Goal: Task Accomplishment & Management: Manage account settings

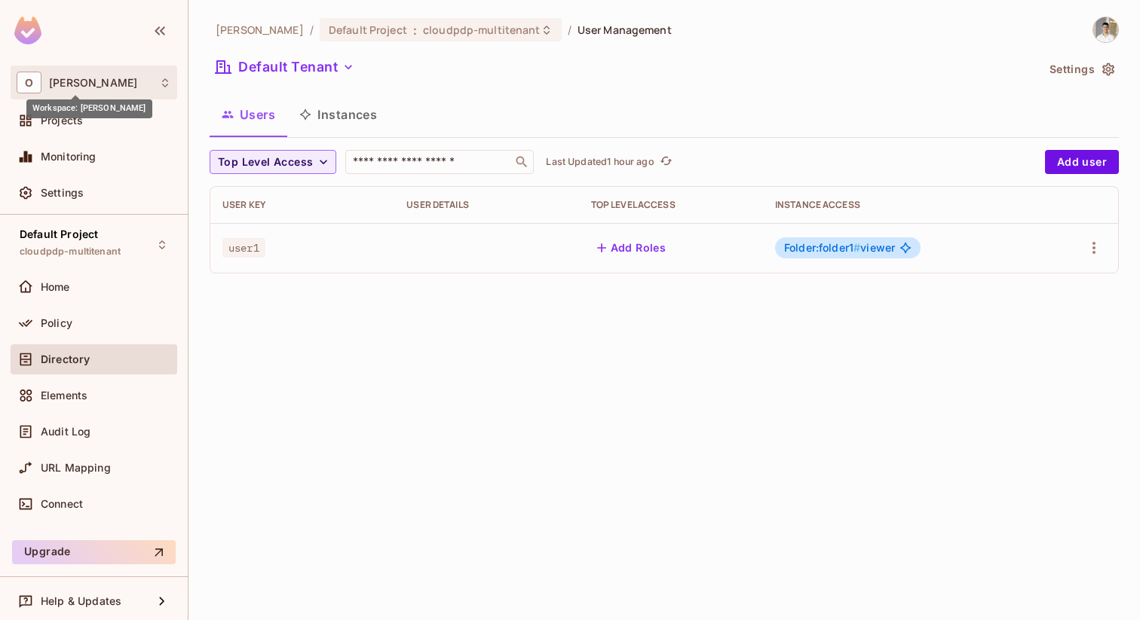
click at [90, 79] on span "[PERSON_NAME]" at bounding box center [93, 83] width 88 height 12
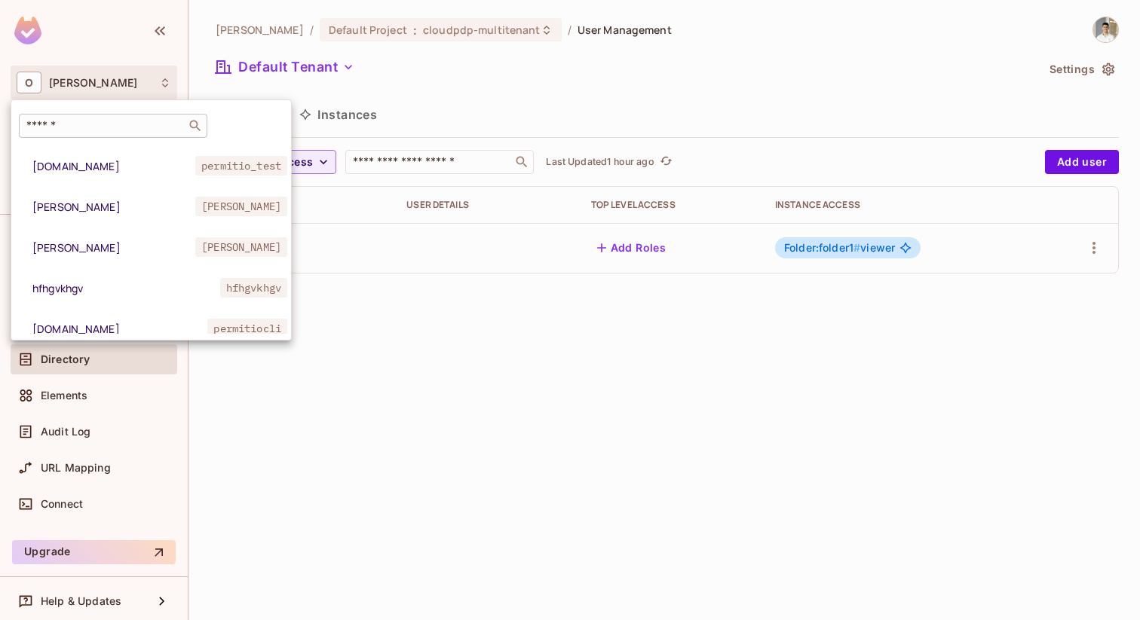
click at [85, 121] on input "text" at bounding box center [102, 125] width 158 height 15
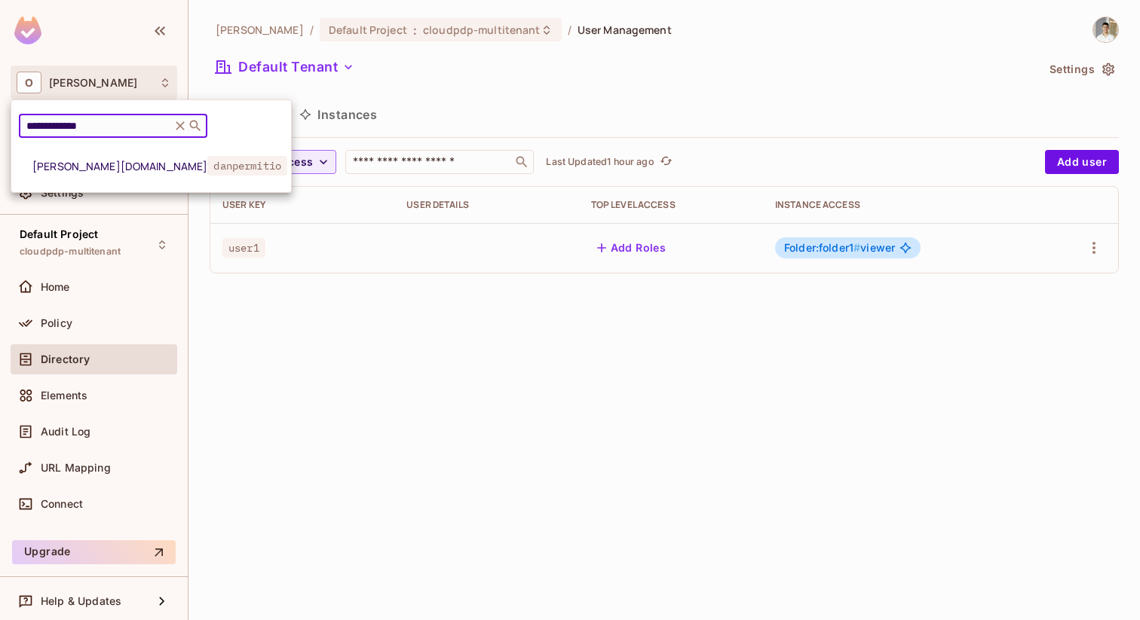
type input "**********"
click at [87, 168] on span "[PERSON_NAME][DOMAIN_NAME]" at bounding box center [119, 166] width 175 height 14
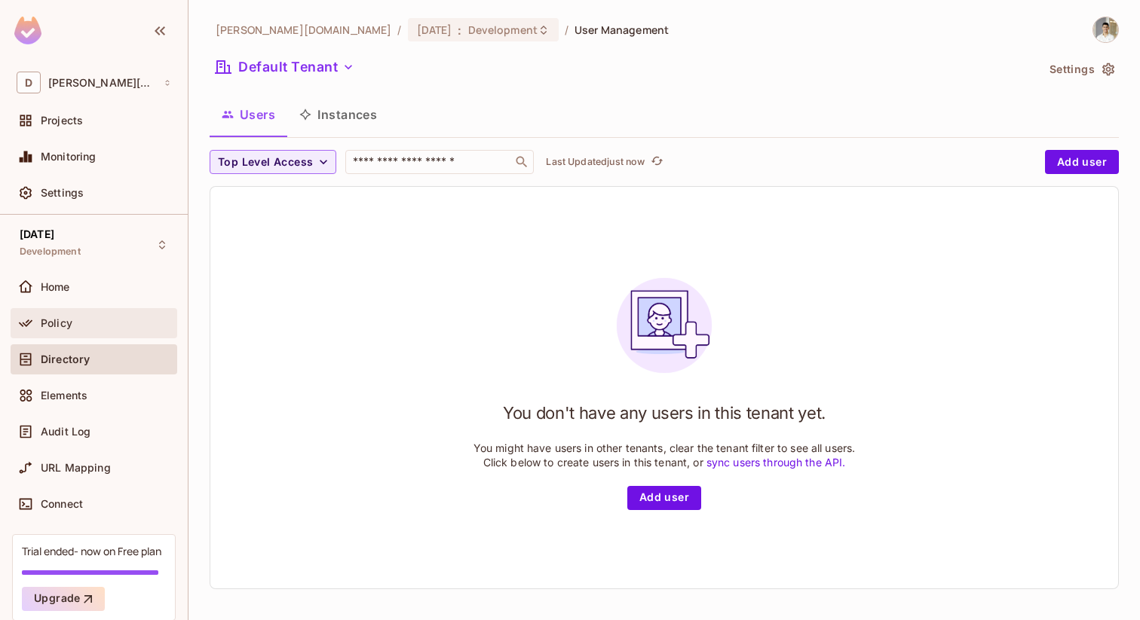
click at [103, 320] on div "Policy" at bounding box center [106, 323] width 130 height 12
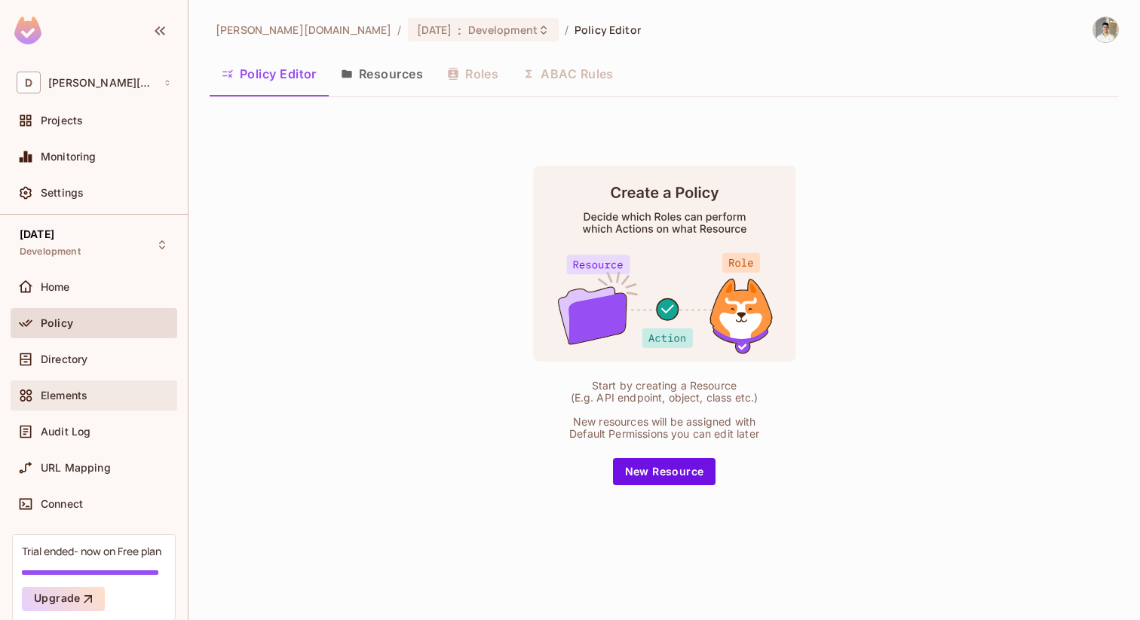
click at [71, 387] on div "Elements" at bounding box center [94, 396] width 155 height 18
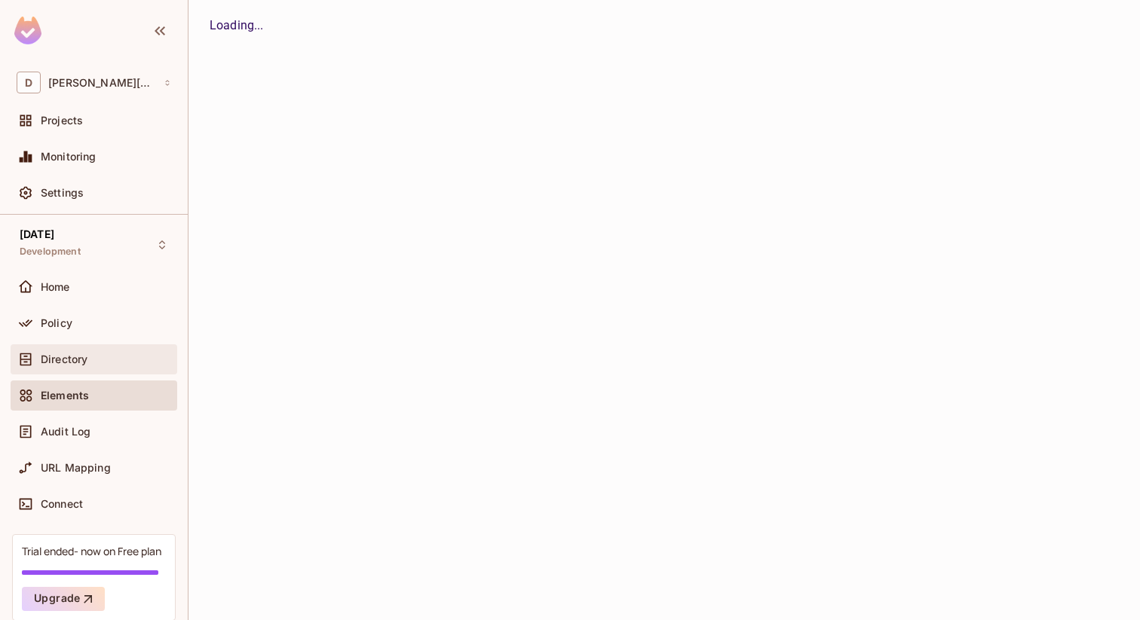
click at [73, 363] on span "Directory" at bounding box center [64, 360] width 47 height 12
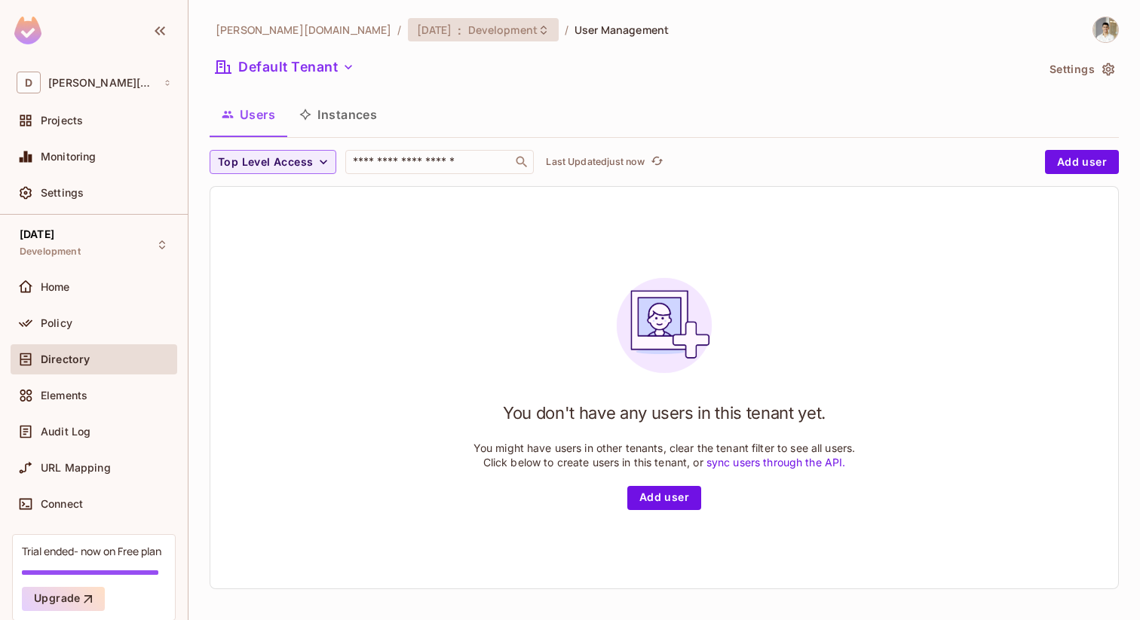
click at [417, 26] on span "[DATE]" at bounding box center [434, 30] width 35 height 14
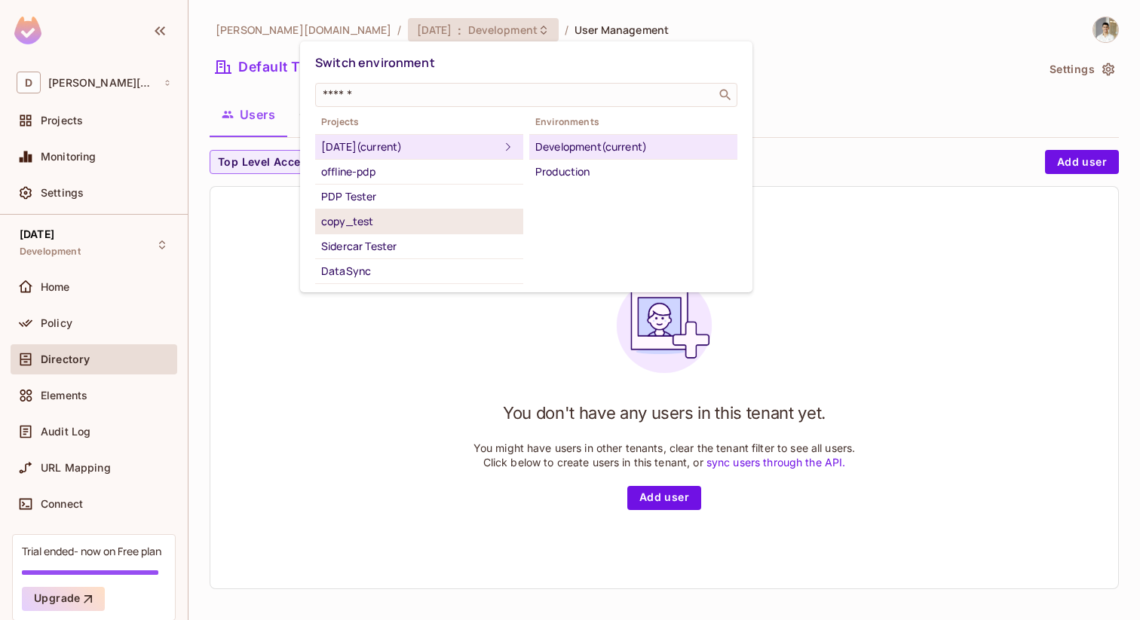
scroll to position [26, 0]
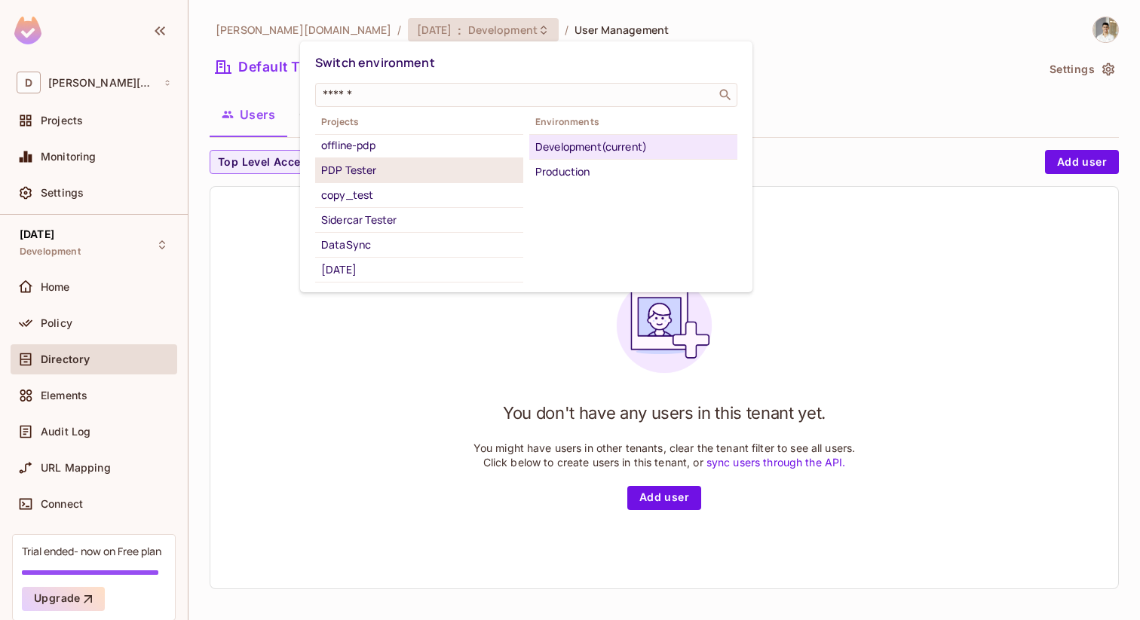
click at [397, 167] on div "PDP Tester" at bounding box center [419, 170] width 196 height 18
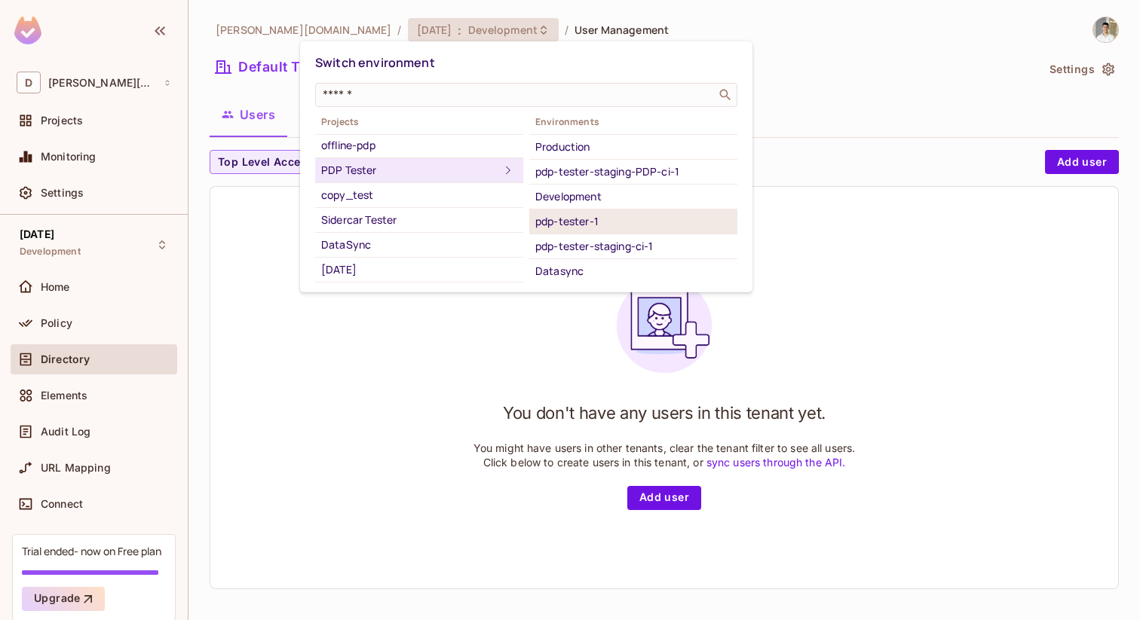
click at [635, 222] on div "pdp-tester-1" at bounding box center [633, 222] width 196 height 18
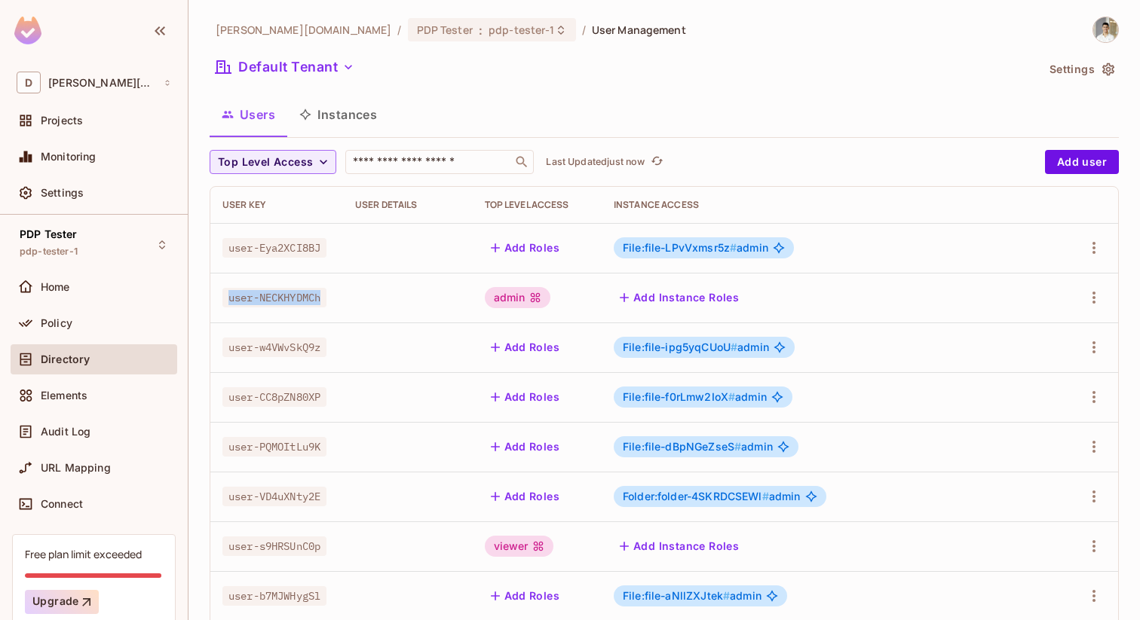
drag, startPoint x: 230, startPoint y: 288, endPoint x: 290, endPoint y: 308, distance: 63.7
click at [290, 308] on span "user-NECKHYDMCh" at bounding box center [274, 298] width 104 height 20
copy span "user-NECKHYDMCh"
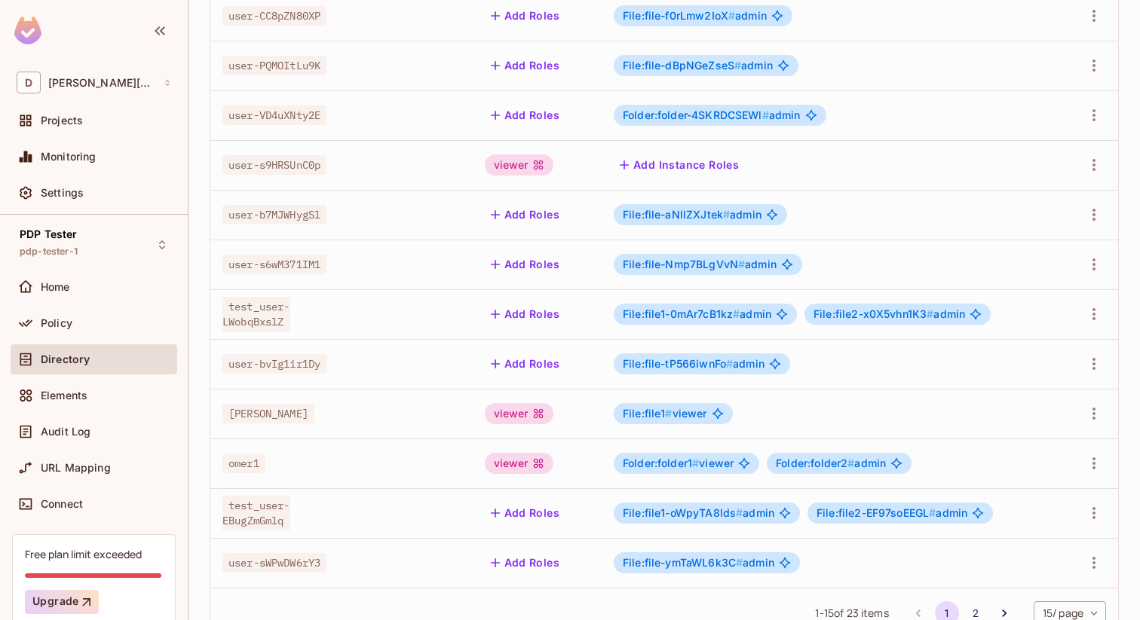
scroll to position [433, 0]
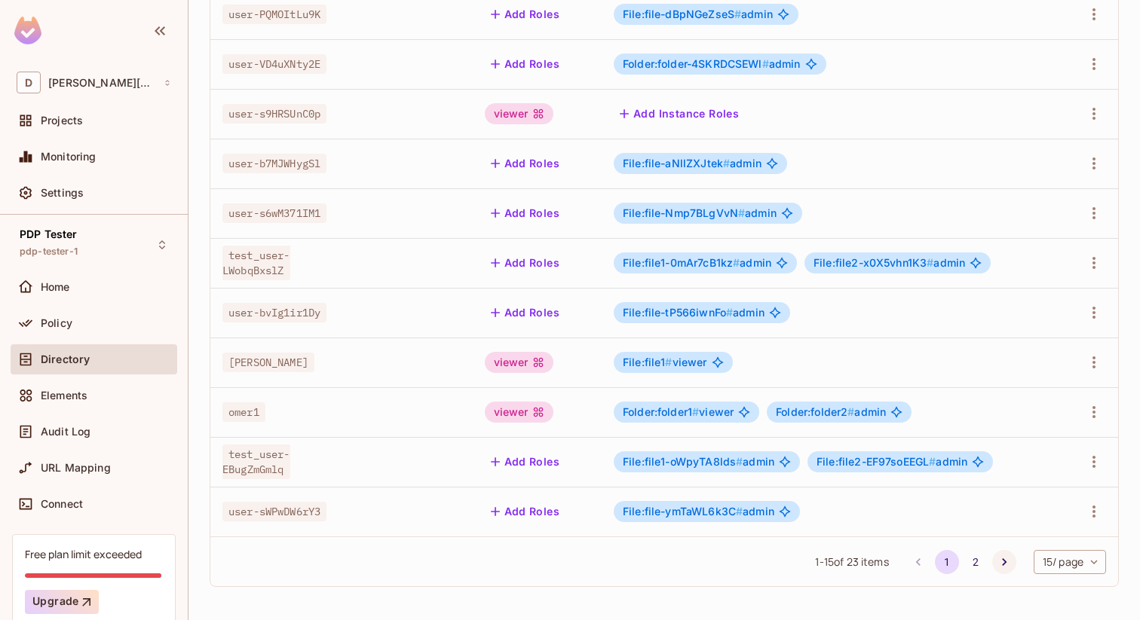
click at [1002, 563] on icon "Go to next page" at bounding box center [1004, 562] width 15 height 15
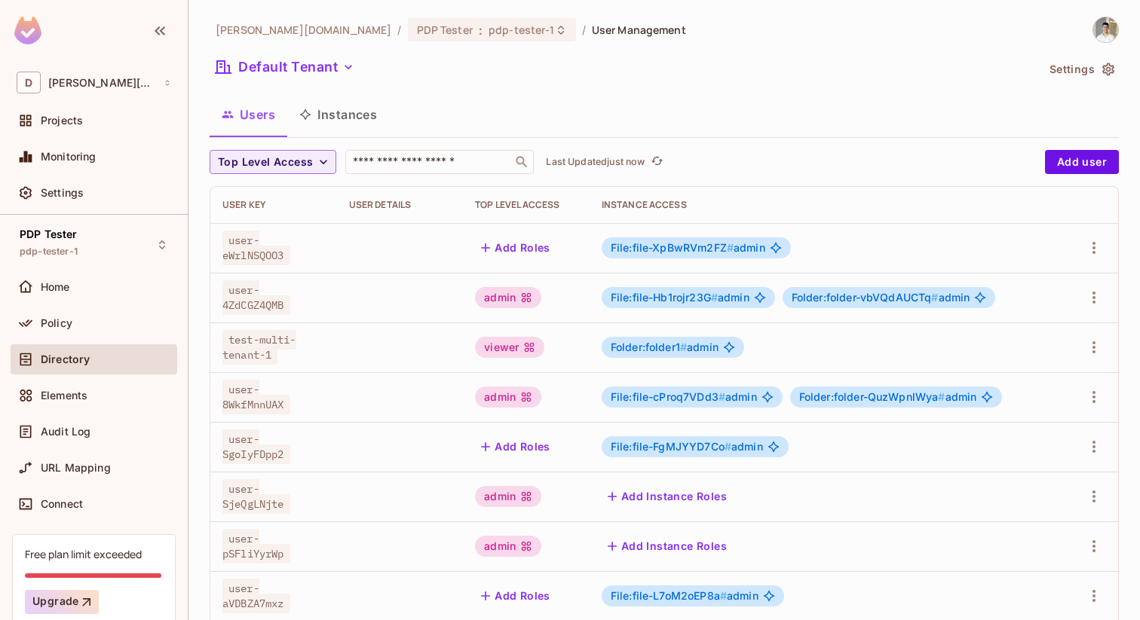
scroll to position [84, 0]
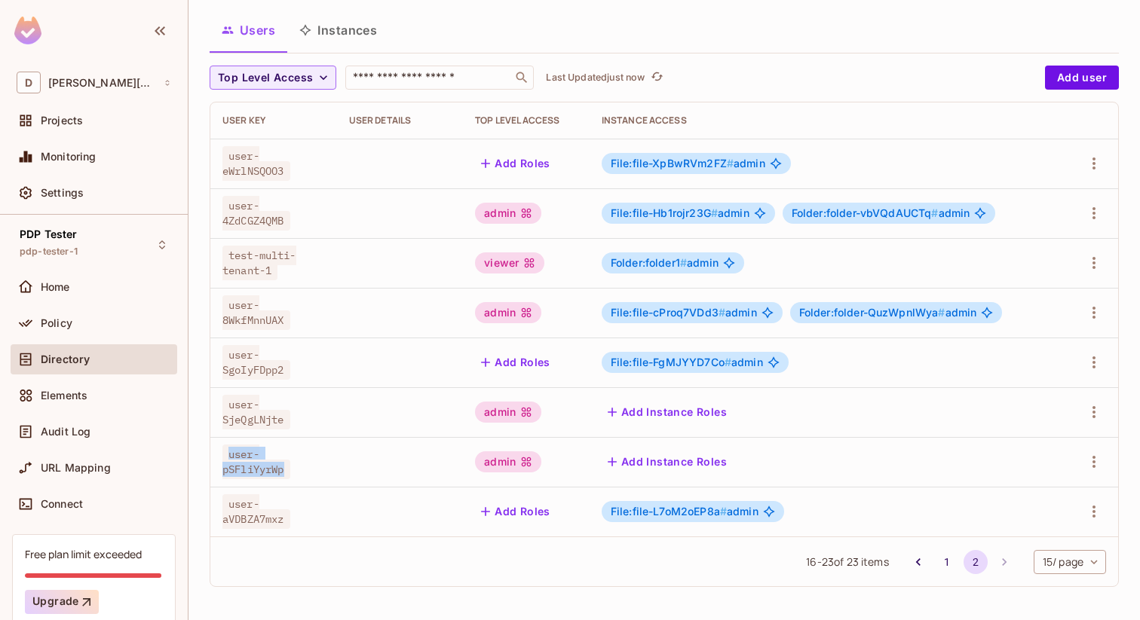
drag, startPoint x: 285, startPoint y: 473, endPoint x: 213, endPoint y: 456, distance: 73.5
click at [213, 456] on td "user-pSFliYyrWp" at bounding box center [273, 462] width 127 height 50
copy span "user-pSFliYyrWp"
click at [256, 475] on span "user-pSFliYyrWp" at bounding box center [256, 462] width 68 height 35
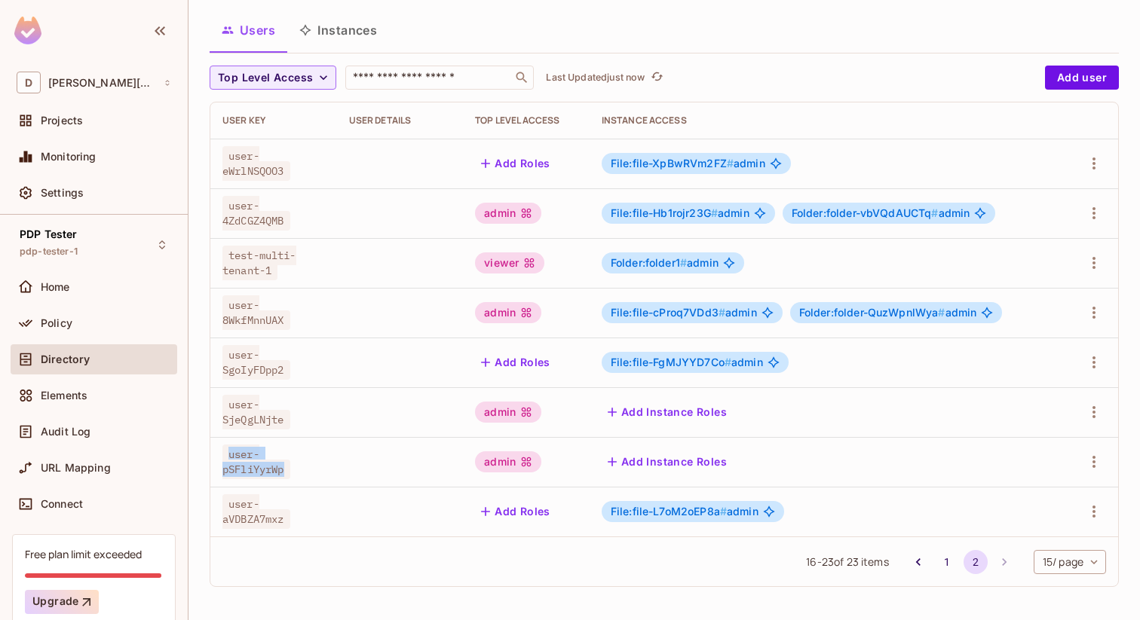
click at [256, 475] on span "user-pSFliYyrWp" at bounding box center [256, 462] width 68 height 35
click at [379, 84] on input "text" at bounding box center [429, 77] width 158 height 15
paste input "**********"
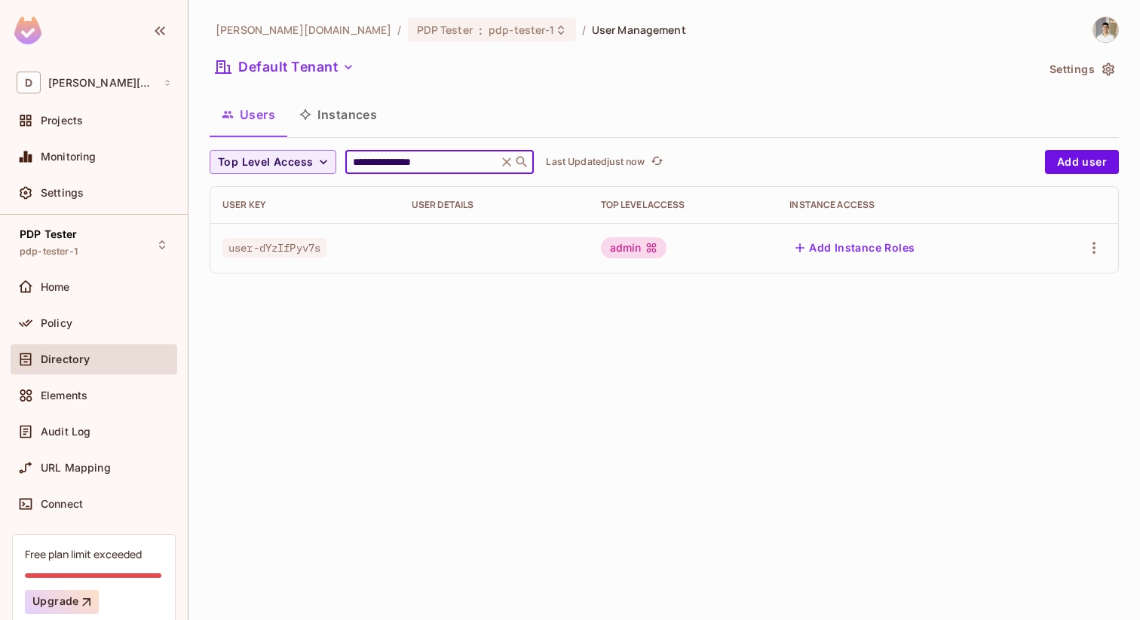
type input "**********"
click at [320, 242] on span "user-dYzIfPyv7s" at bounding box center [274, 248] width 104 height 20
copy span "user-dYzIfPyv7s"
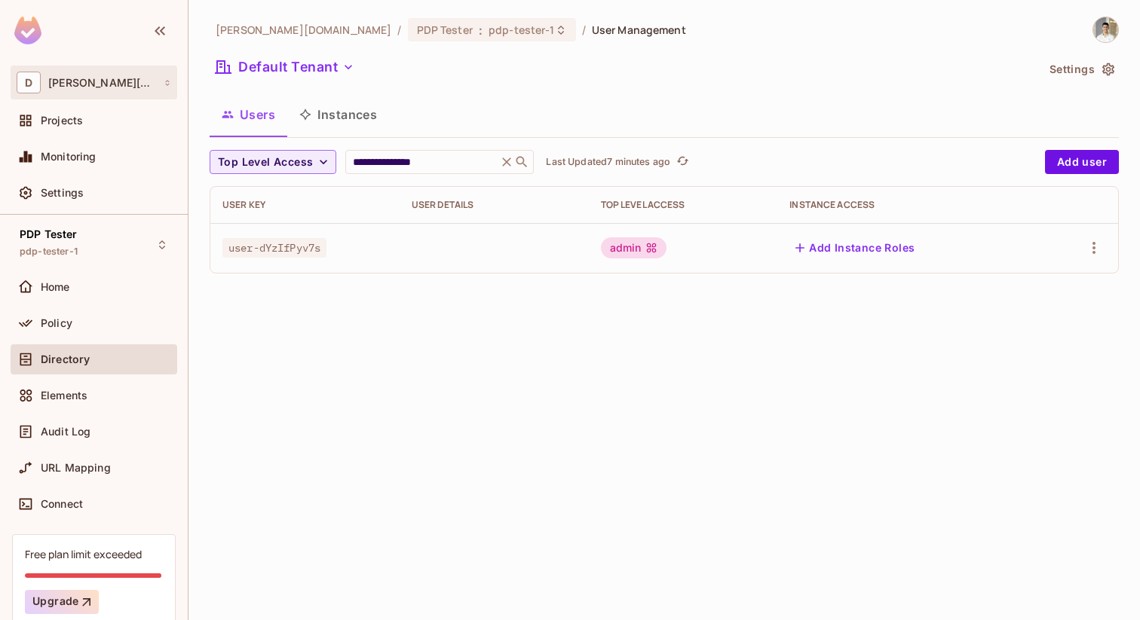
click at [121, 90] on div "D [PERSON_NAME][DOMAIN_NAME]" at bounding box center [94, 83] width 155 height 22
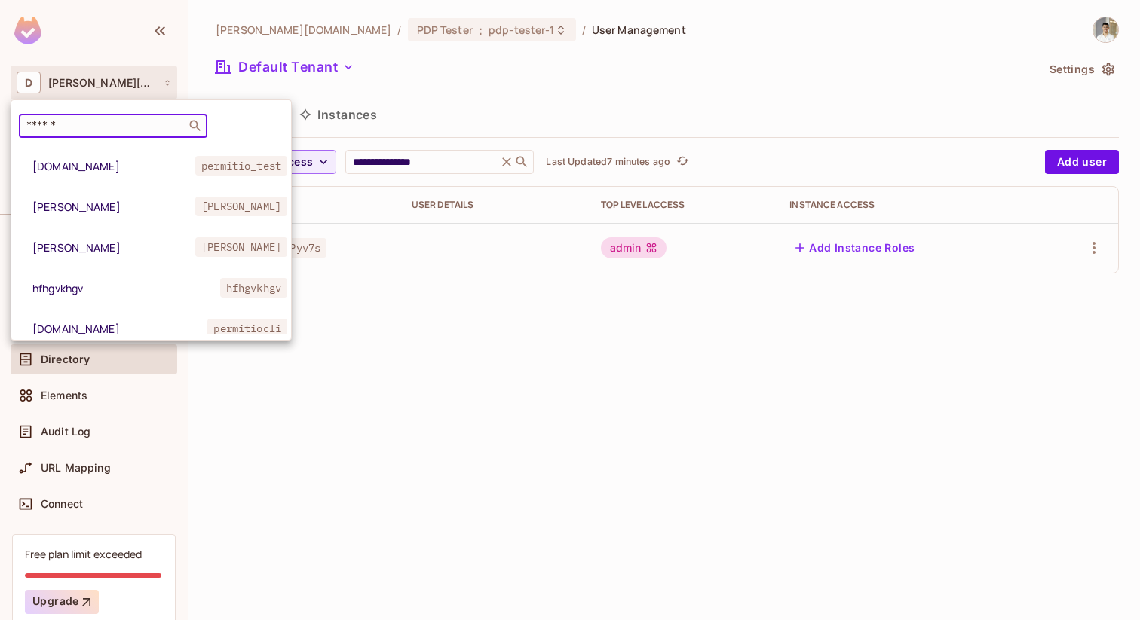
click at [117, 124] on input "text" at bounding box center [102, 125] width 158 height 15
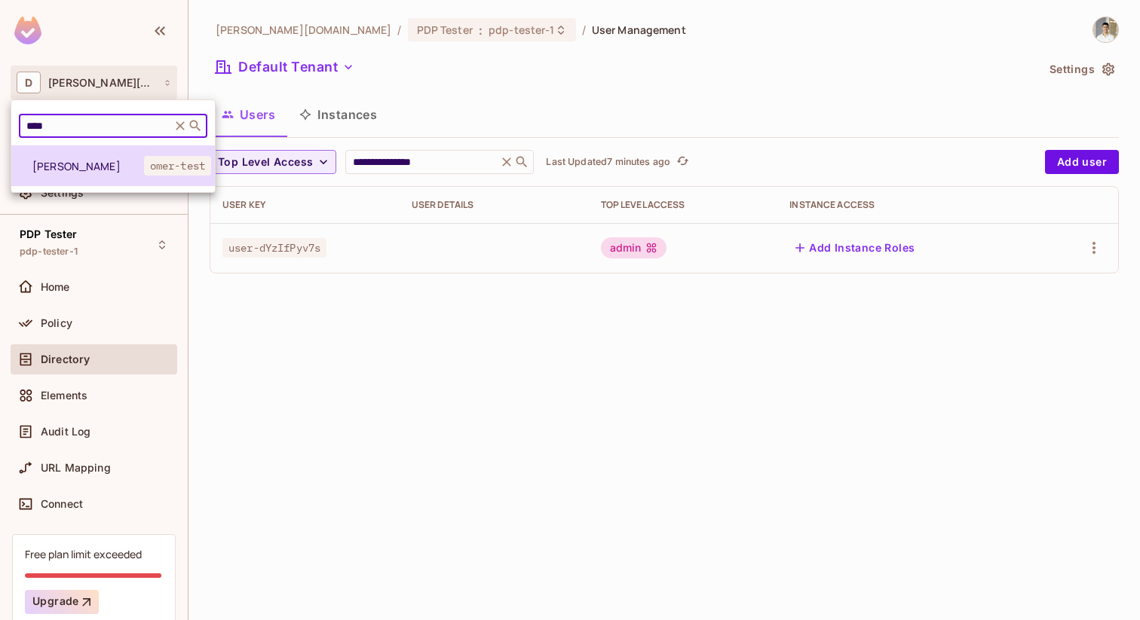
type input "****"
click at [96, 171] on span "[PERSON_NAME]" at bounding box center [88, 166] width 112 height 14
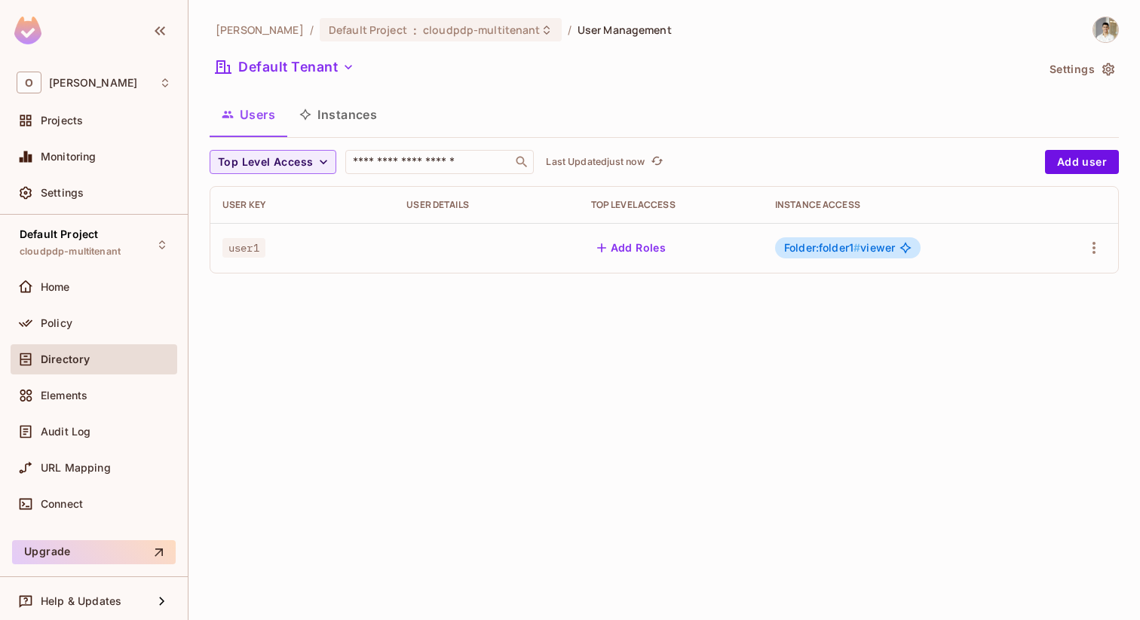
click at [629, 252] on button "Add Roles" at bounding box center [631, 248] width 81 height 24
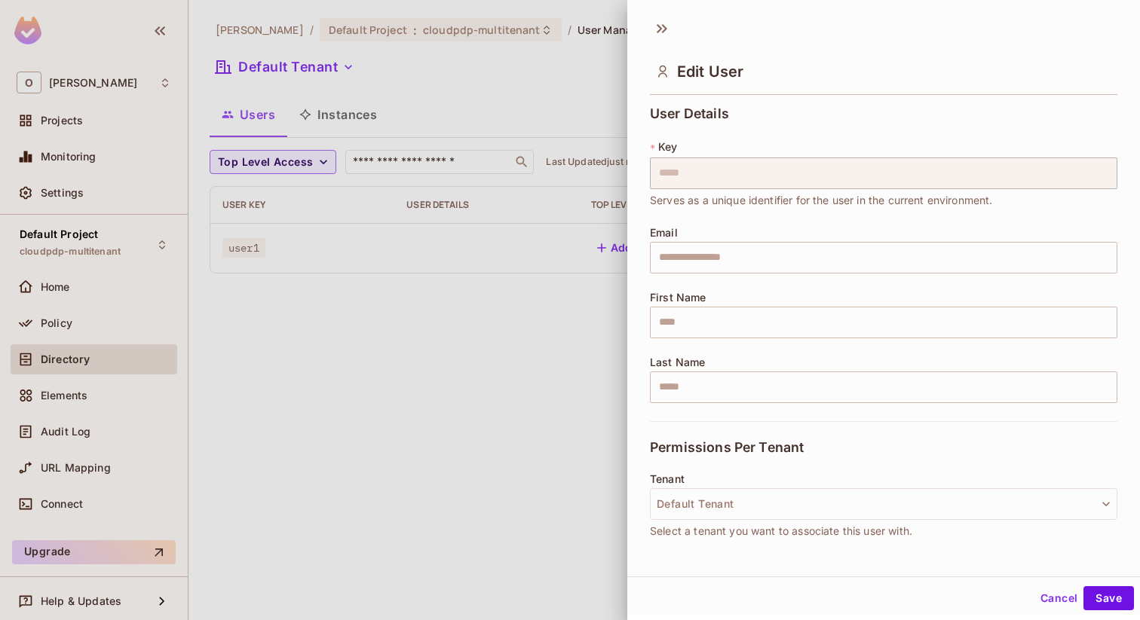
scroll to position [225, 0]
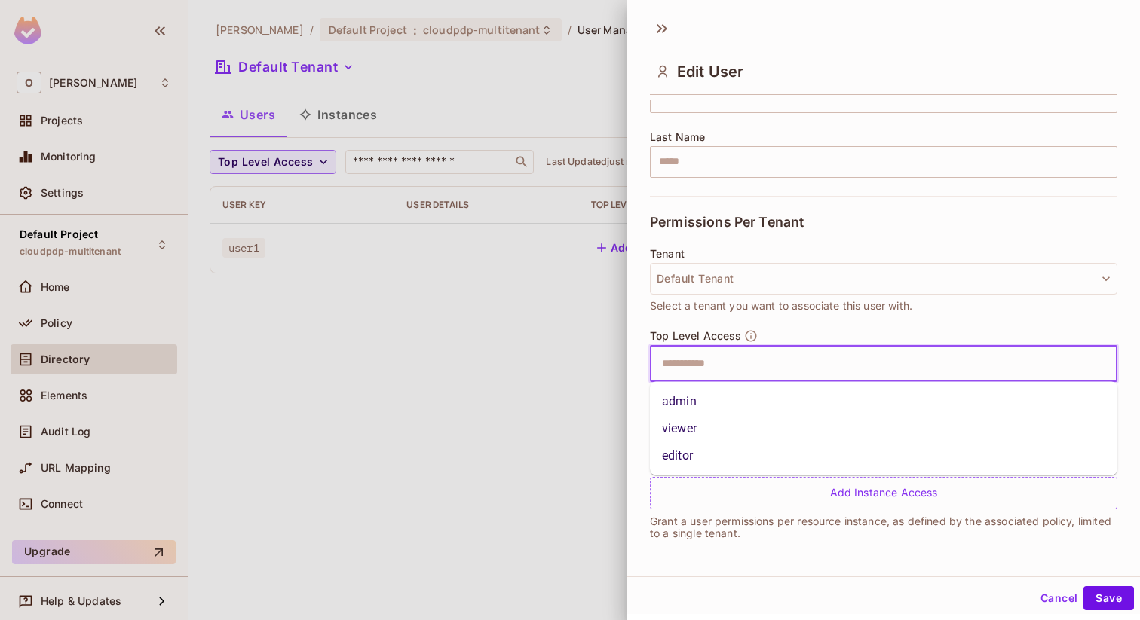
click at [846, 360] on input "text" at bounding box center [870, 364] width 435 height 30
click at [778, 403] on li "admin" at bounding box center [883, 401] width 467 height 27
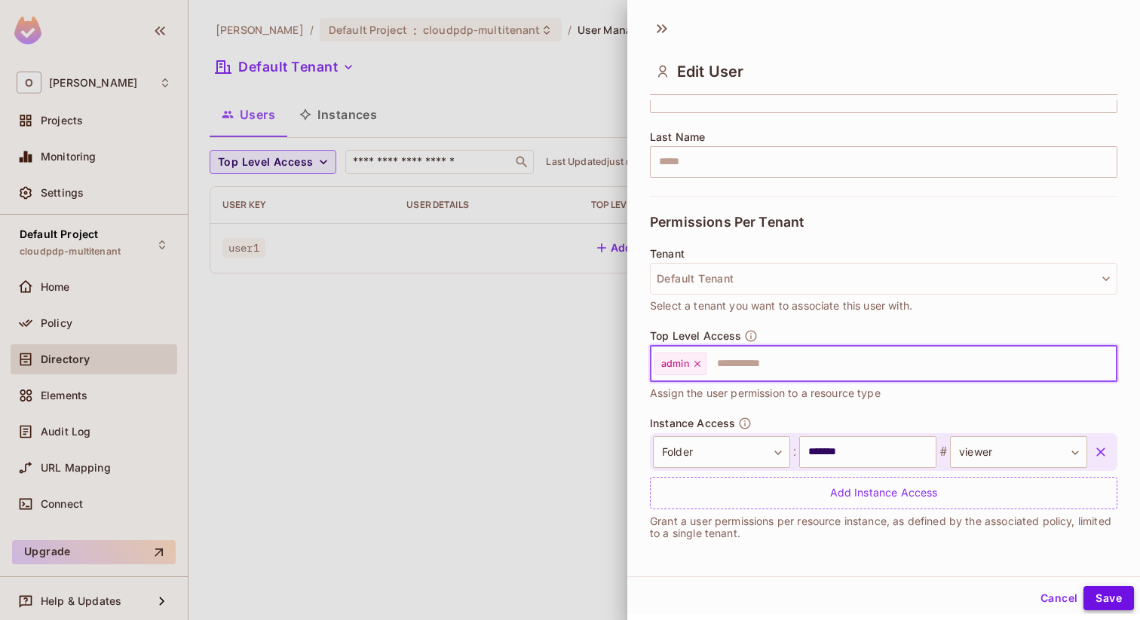
click at [1098, 604] on button "Save" at bounding box center [1108, 599] width 51 height 24
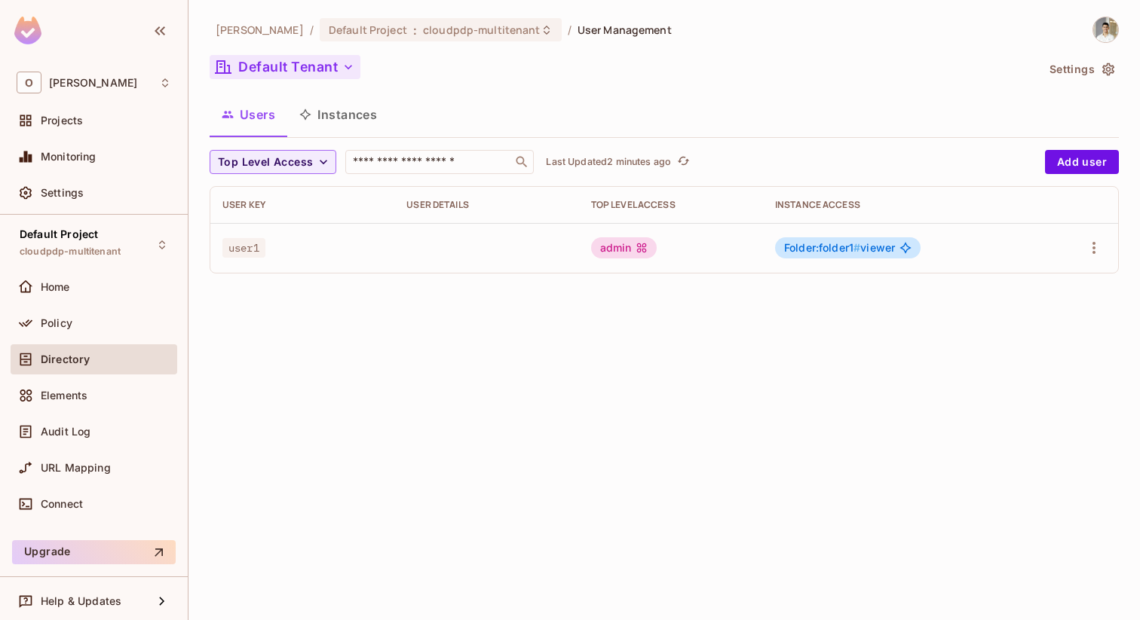
click at [319, 60] on button "Default Tenant" at bounding box center [285, 67] width 151 height 24
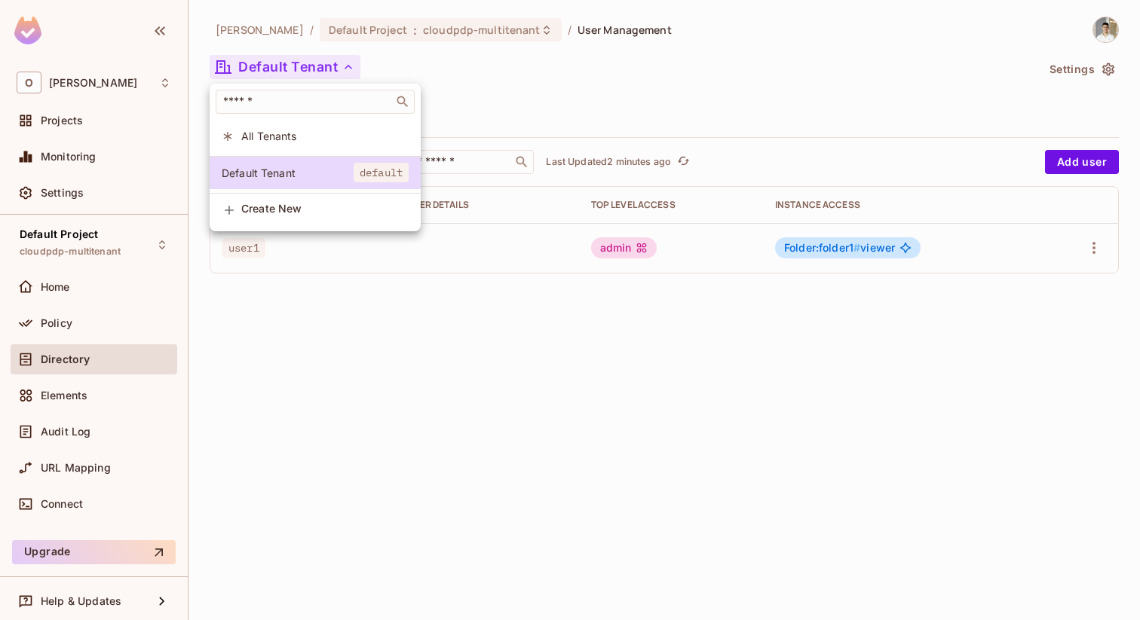
click at [1059, 55] on div at bounding box center [570, 310] width 1140 height 620
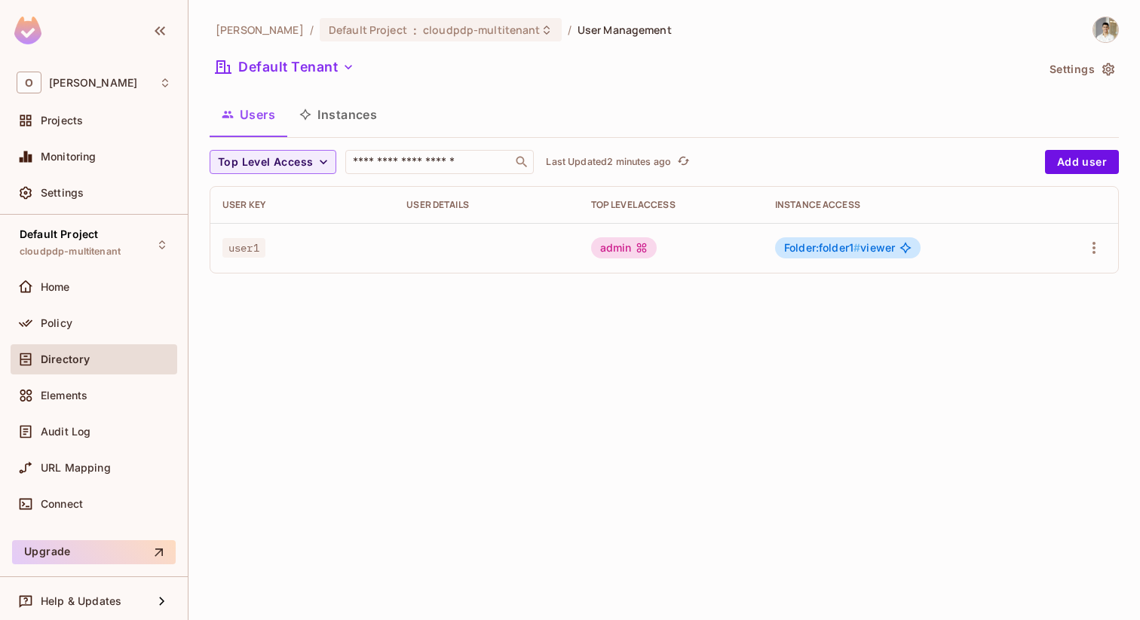
click at [1054, 69] on button "Settings" at bounding box center [1080, 69] width 75 height 24
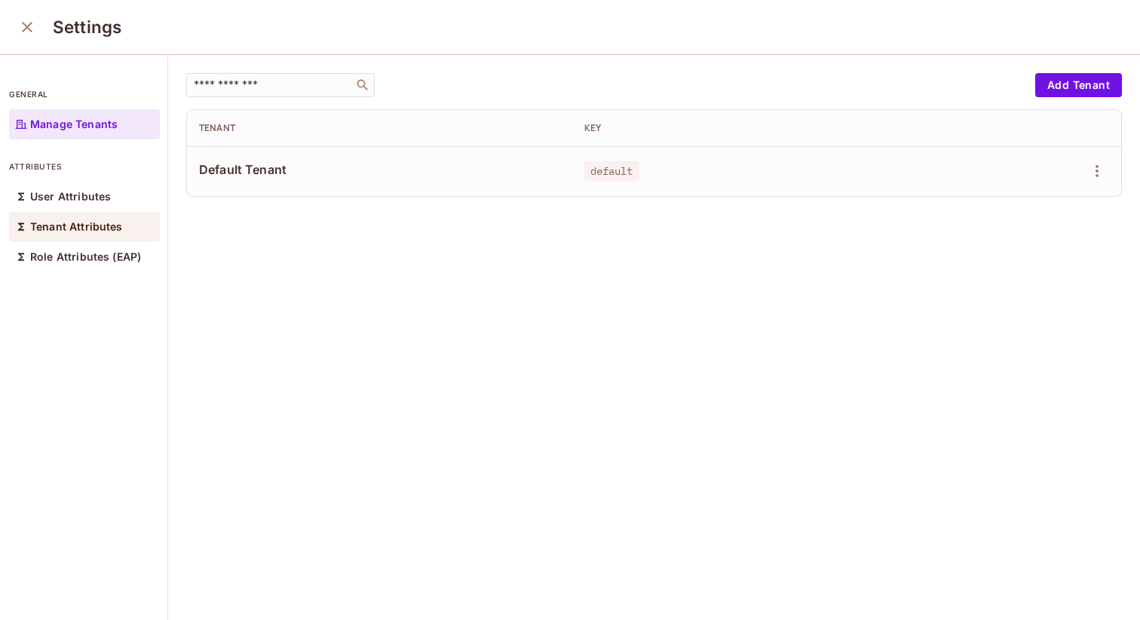
click at [90, 229] on p "Tenant Attributes" at bounding box center [76, 227] width 93 height 12
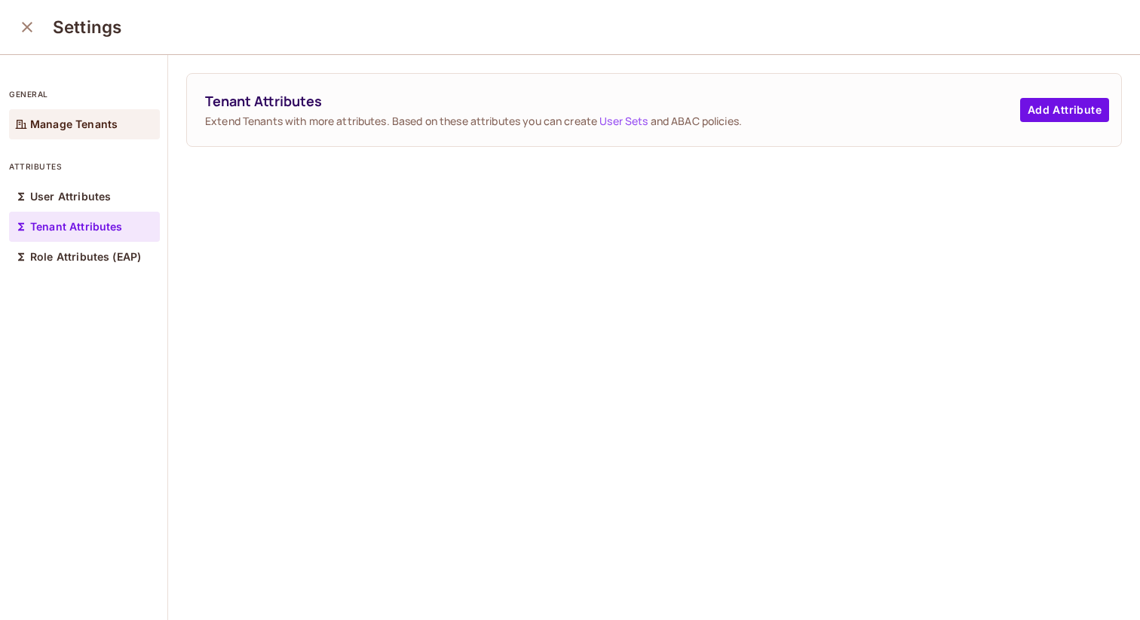
click at [58, 120] on p "Manage Tenants" at bounding box center [73, 124] width 87 height 12
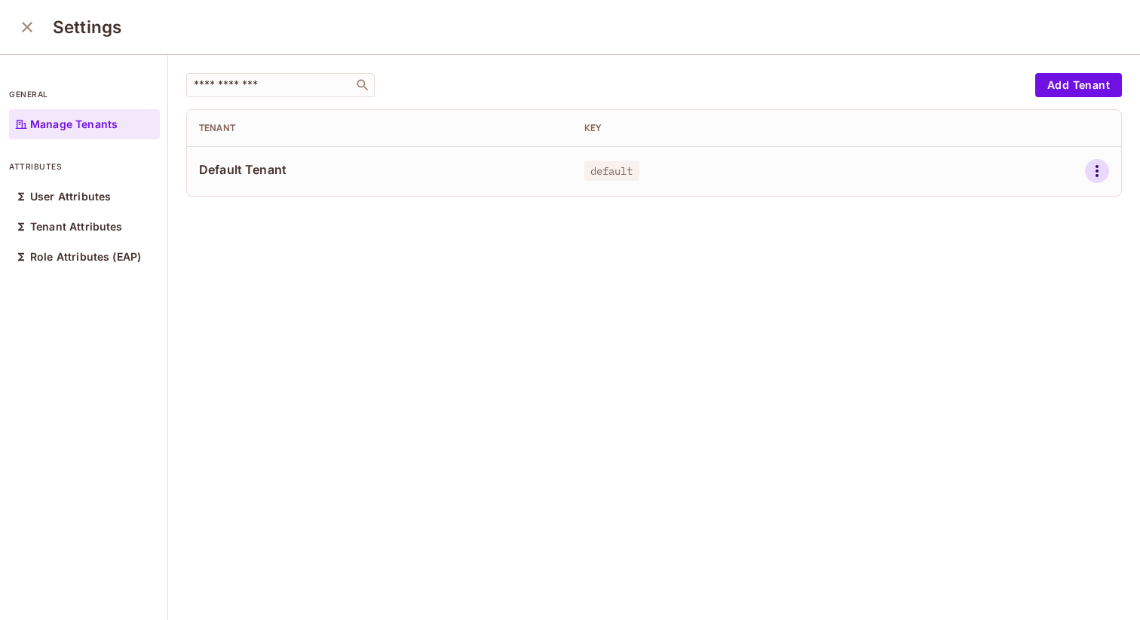
click at [1092, 169] on icon "button" at bounding box center [1097, 171] width 18 height 18
click at [1032, 210] on li "Edit" at bounding box center [1031, 205] width 133 height 33
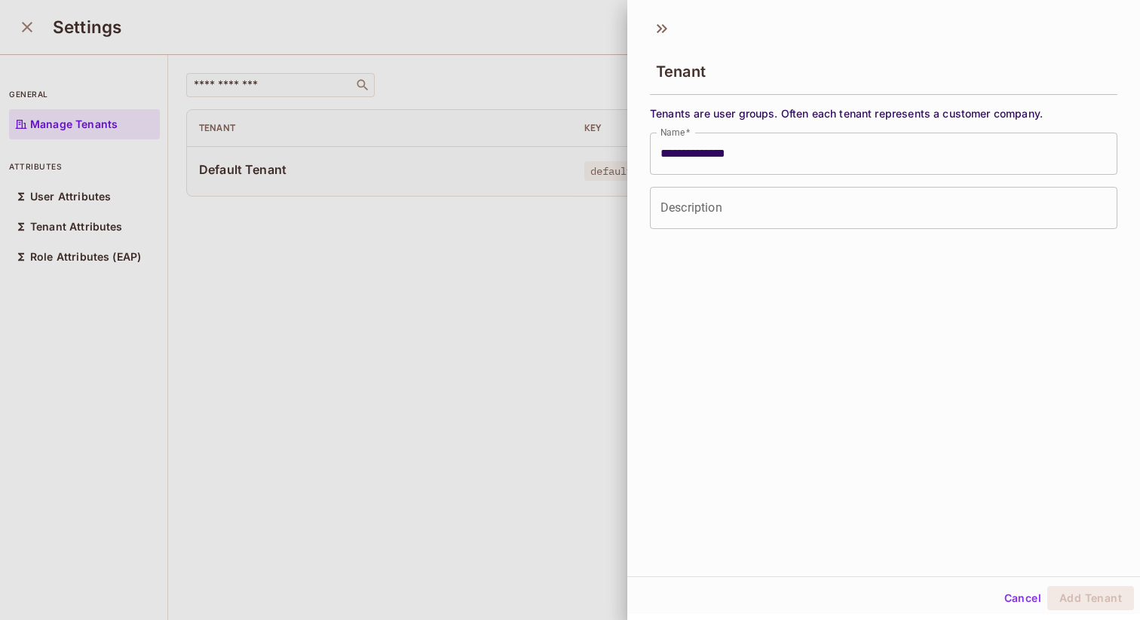
click at [578, 268] on div at bounding box center [570, 310] width 1140 height 620
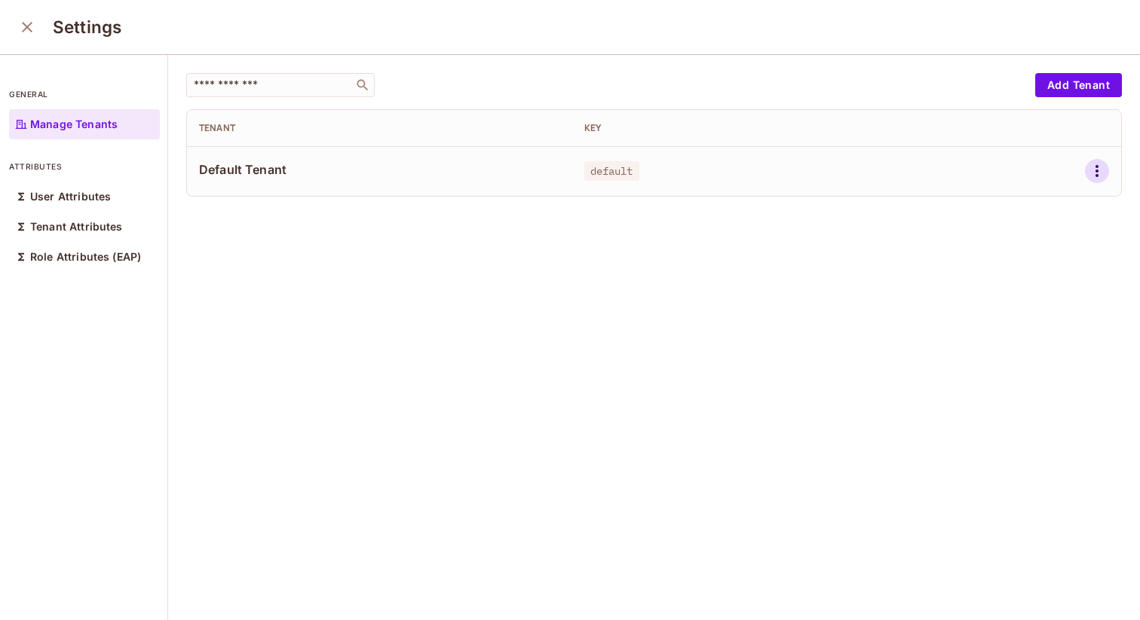
click at [1092, 174] on icon "button" at bounding box center [1097, 171] width 18 height 18
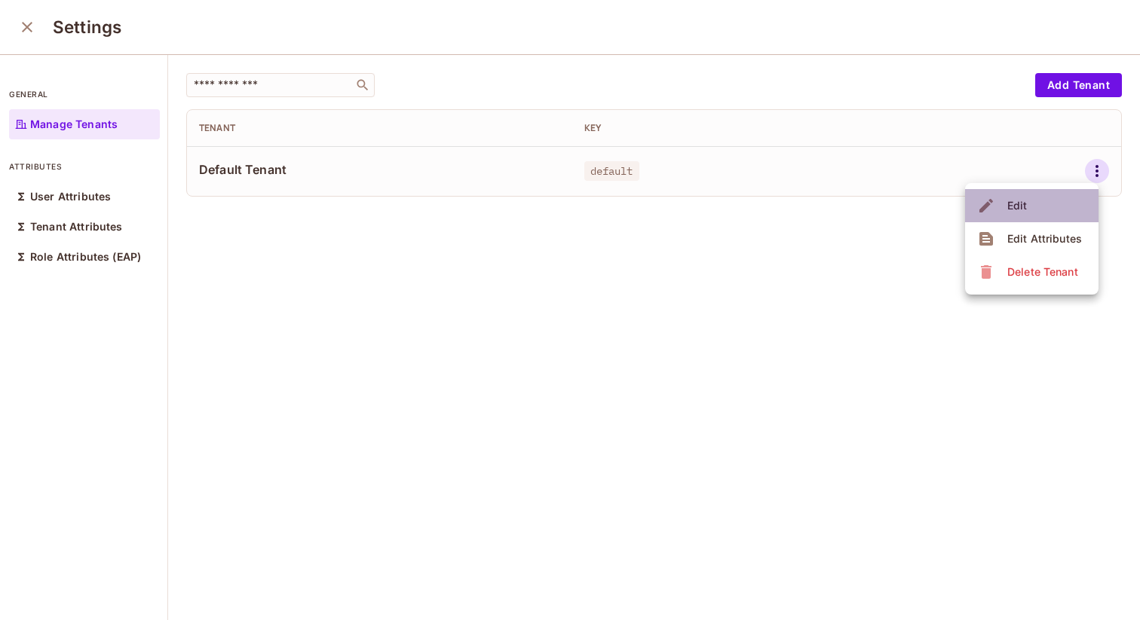
click at [1049, 203] on li "Edit" at bounding box center [1031, 205] width 133 height 33
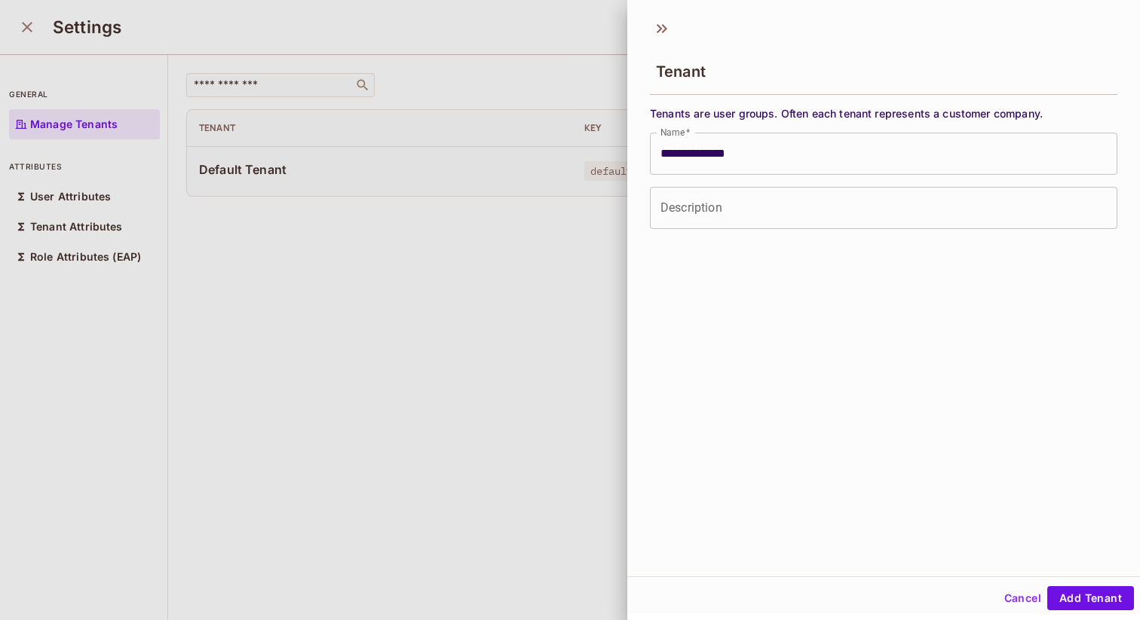
click at [958, 226] on input "Description" at bounding box center [883, 208] width 467 height 42
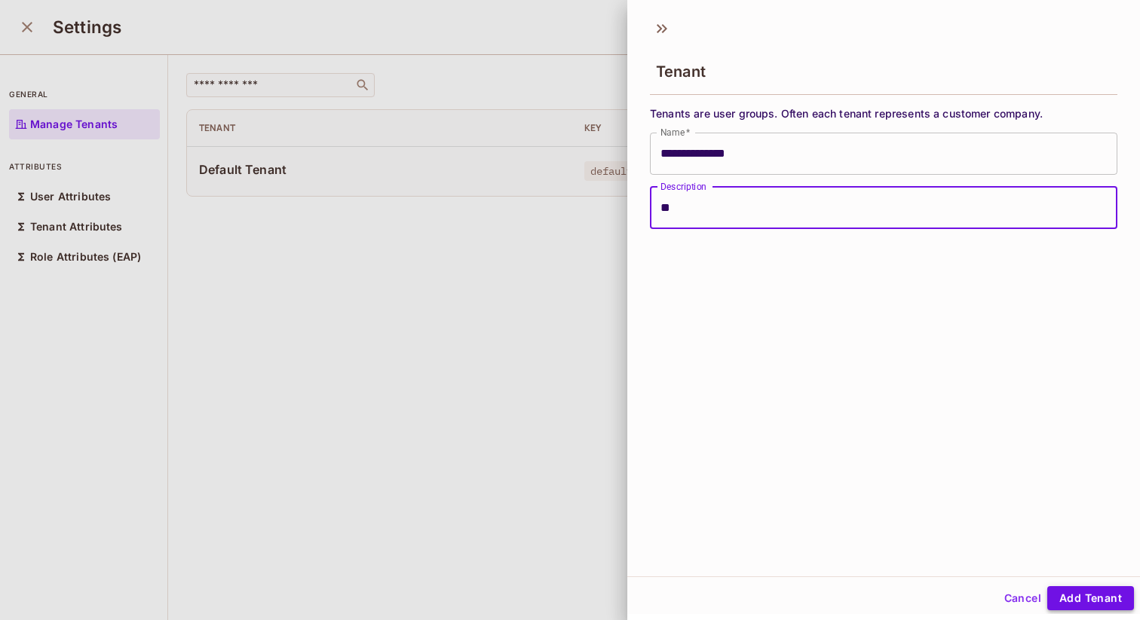
type input "**"
click at [1088, 599] on button "Add Tenant" at bounding box center [1090, 599] width 87 height 24
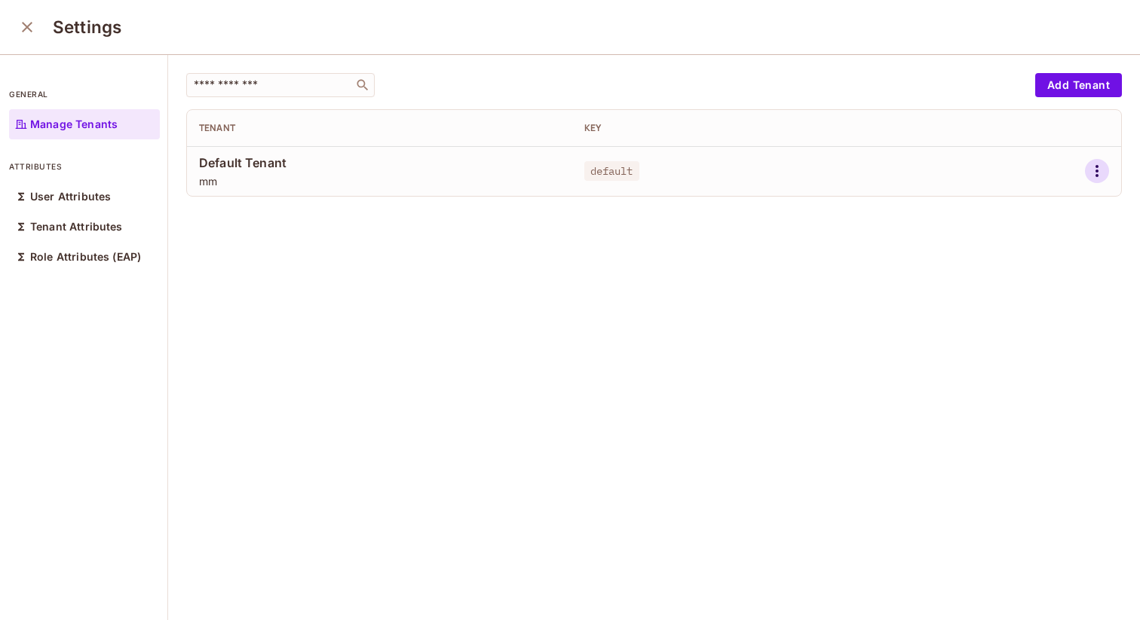
click at [1089, 163] on icon "button" at bounding box center [1097, 171] width 18 height 18
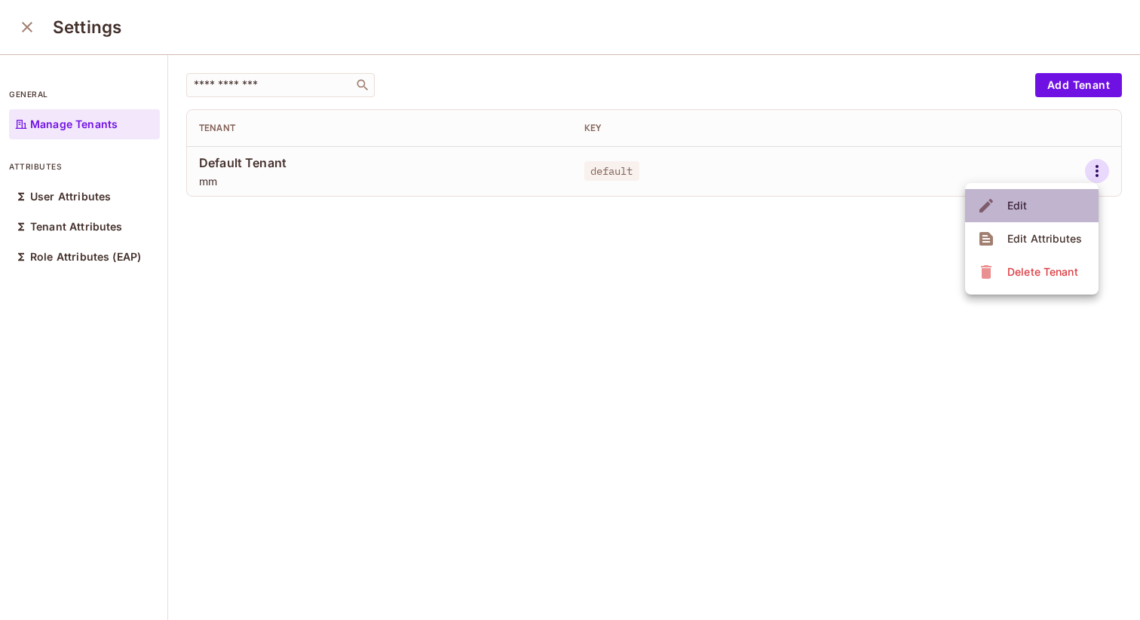
click at [1064, 208] on li "Edit" at bounding box center [1031, 205] width 133 height 33
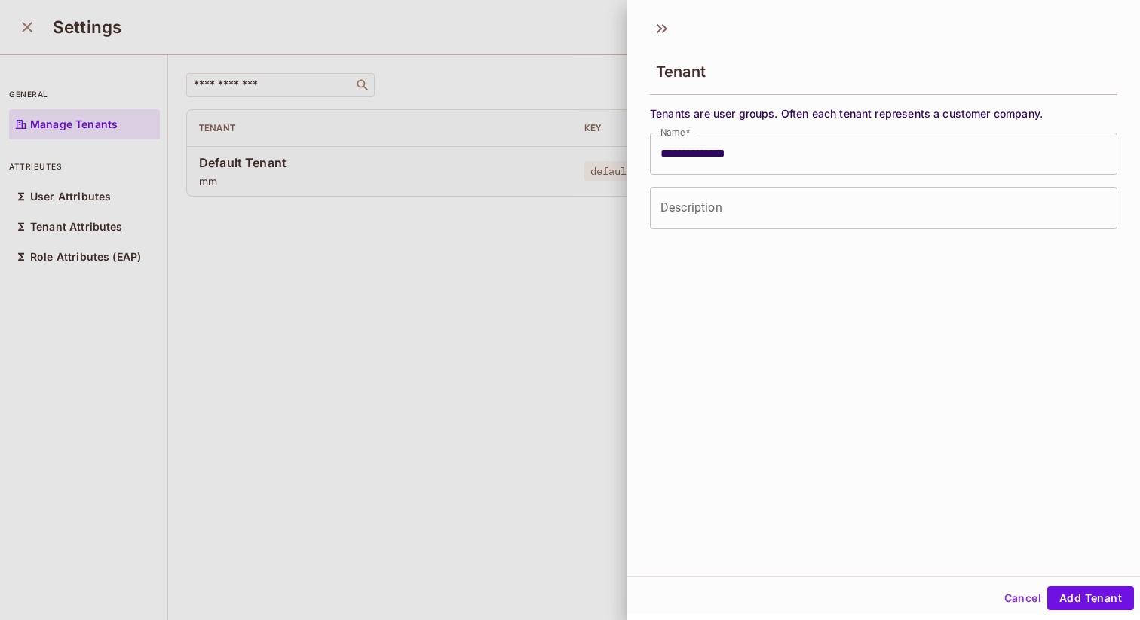
click at [503, 267] on div at bounding box center [570, 310] width 1140 height 620
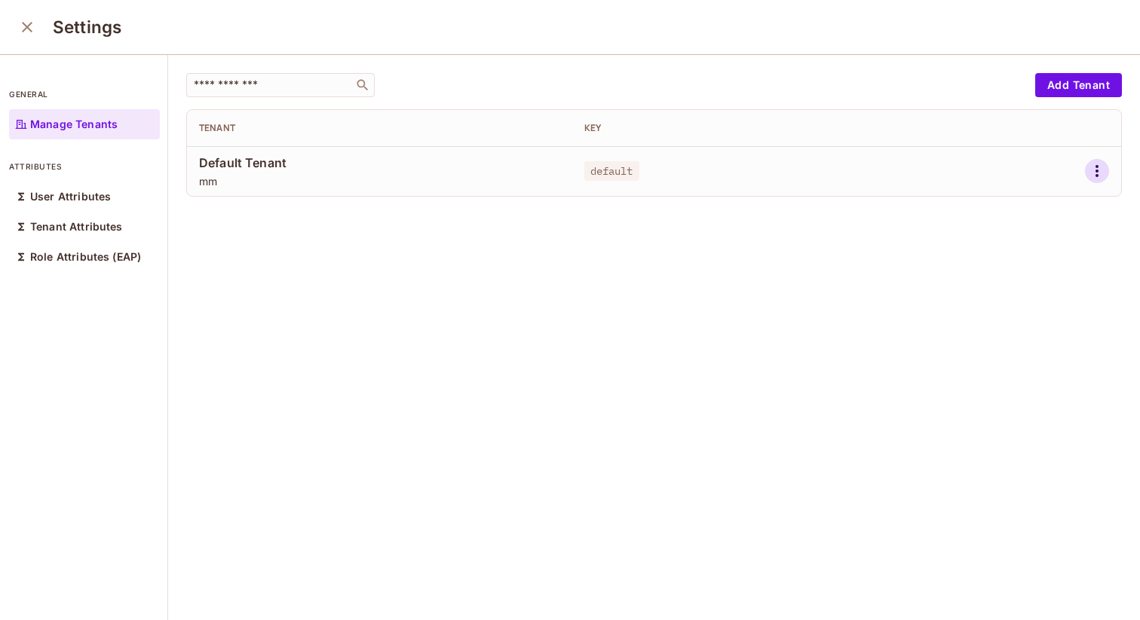
click at [1095, 167] on icon "button" at bounding box center [1097, 171] width 18 height 18
click at [1058, 202] on li "Edit" at bounding box center [1031, 205] width 133 height 33
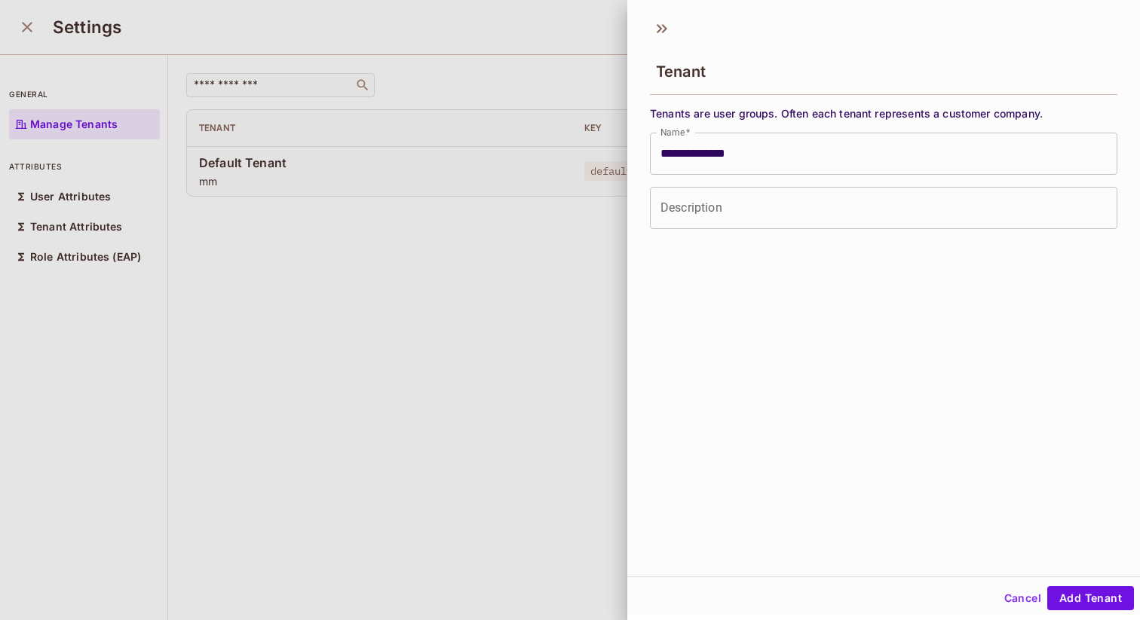
click at [522, 286] on div at bounding box center [570, 310] width 1140 height 620
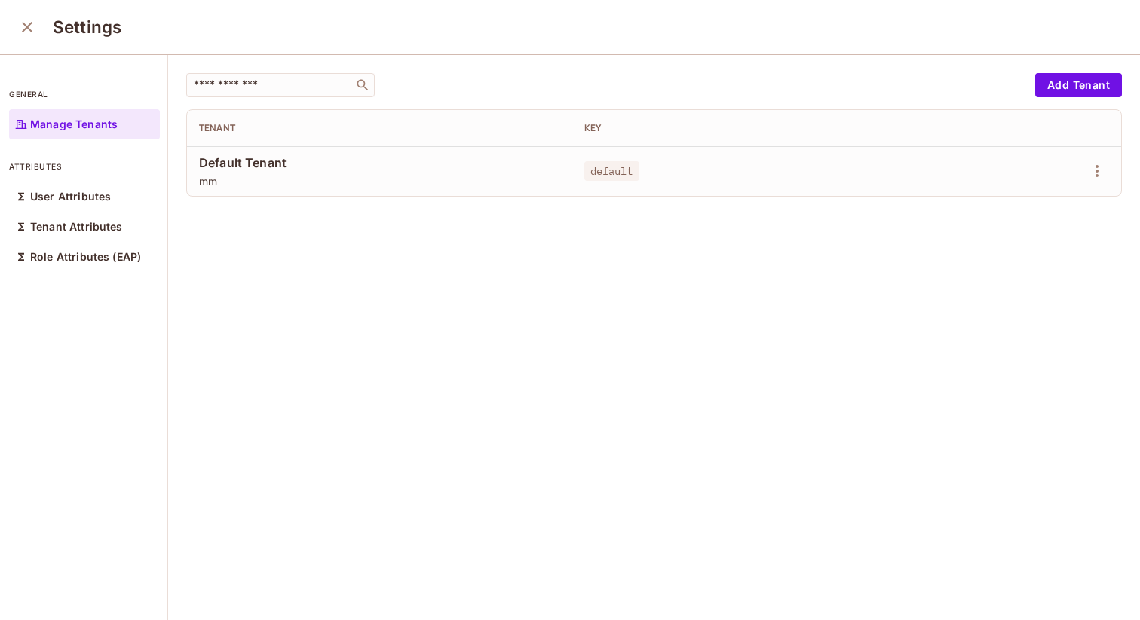
click at [1101, 188] on td at bounding box center [1039, 171] width 164 height 50
click at [1101, 183] on td at bounding box center [1039, 171] width 164 height 50
click at [1096, 174] on icon "button" at bounding box center [1097, 171] width 18 height 18
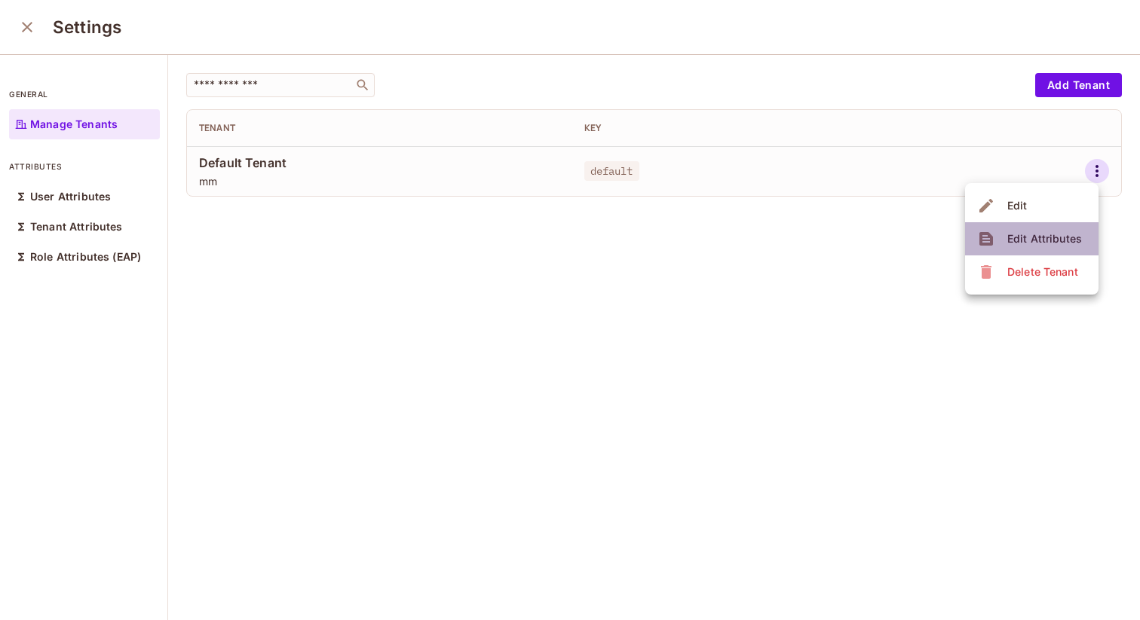
click at [1039, 241] on div "Edit Attributes" at bounding box center [1044, 238] width 75 height 15
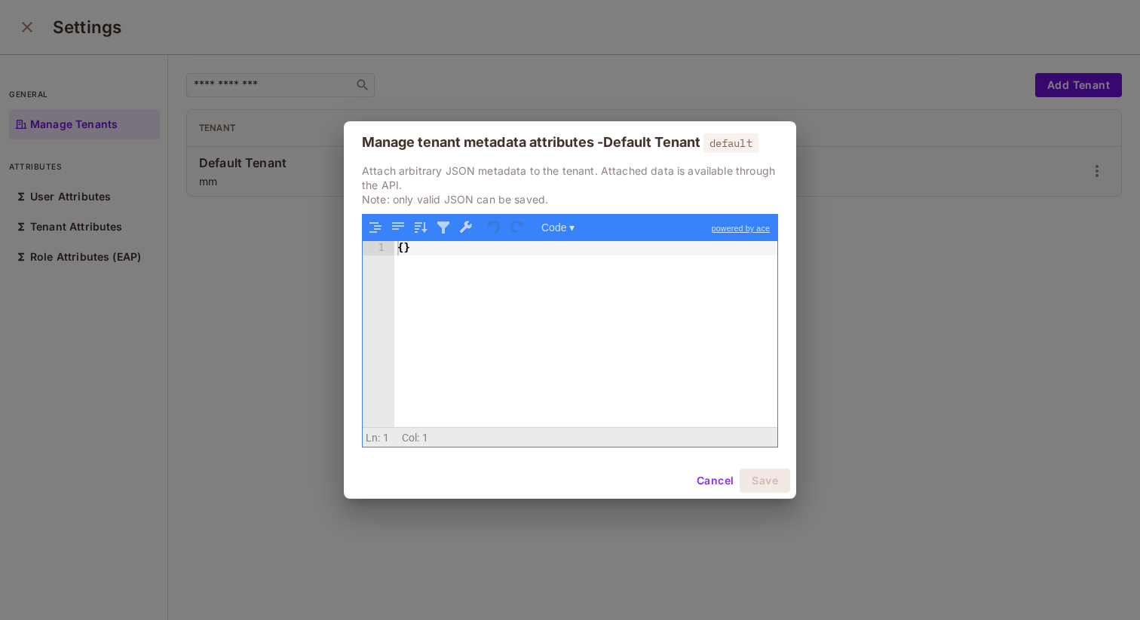
click at [577, 315] on div "{ }" at bounding box center [585, 348] width 383 height 214
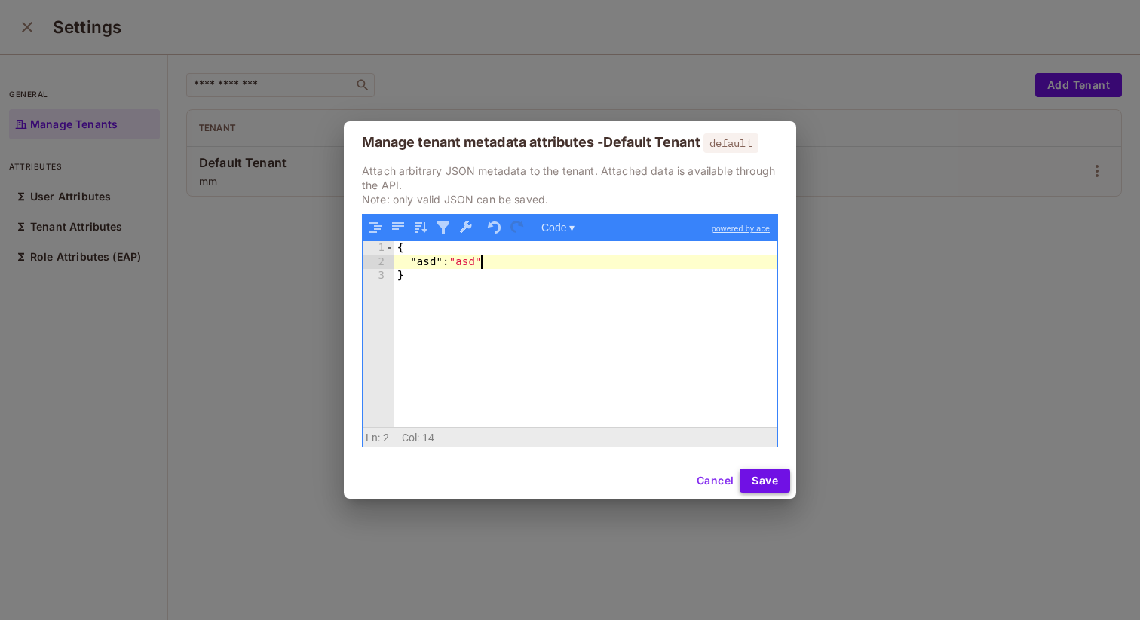
click at [760, 476] on button "Save" at bounding box center [765, 481] width 51 height 24
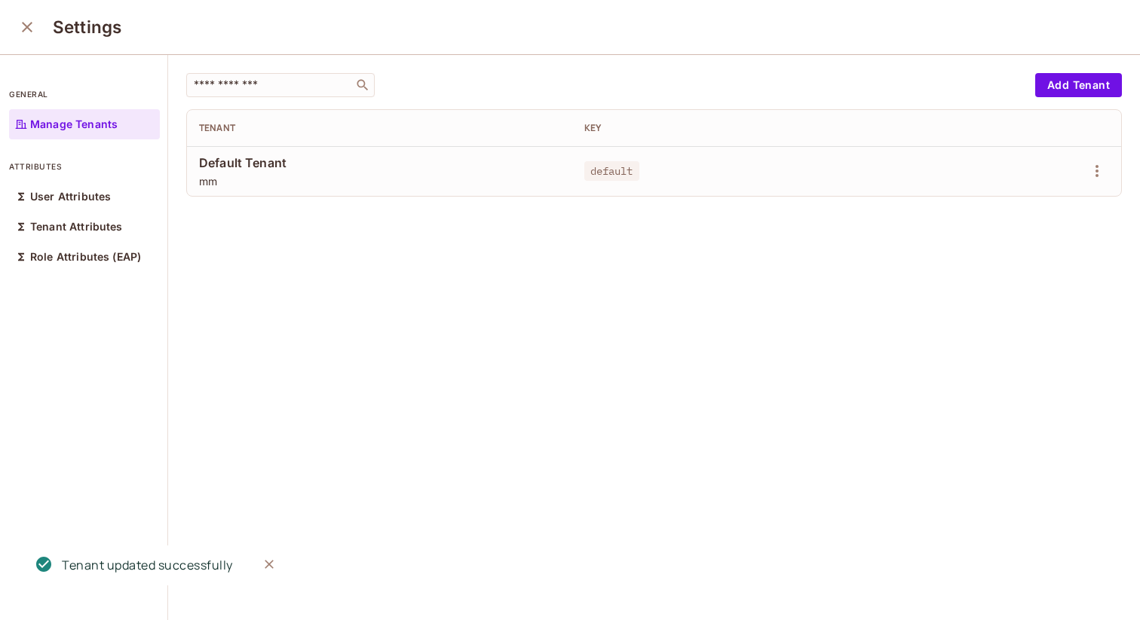
click at [853, 260] on div "​ Add Tenant Tenant Key Default Tenant mm default" at bounding box center [654, 338] width 972 height 567
click at [1083, 91] on button "Add Tenant" at bounding box center [1078, 85] width 87 height 24
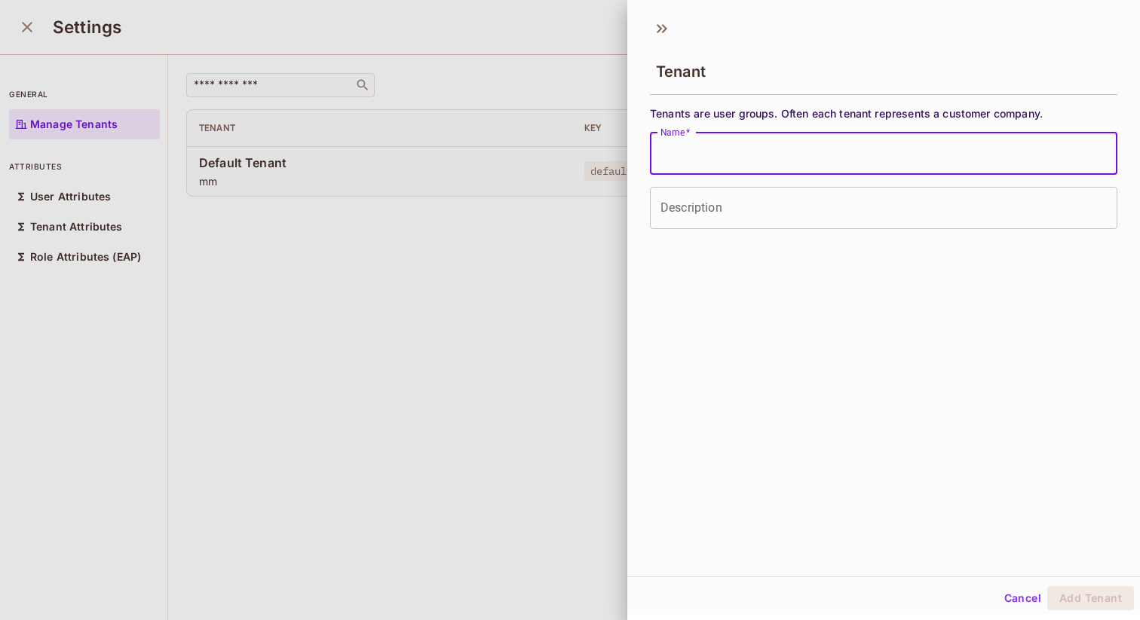
click at [807, 157] on input "Name   *" at bounding box center [883, 154] width 467 height 42
type input "**"
click at [1071, 597] on button "Add Tenant" at bounding box center [1090, 599] width 87 height 24
